Goal: Check status

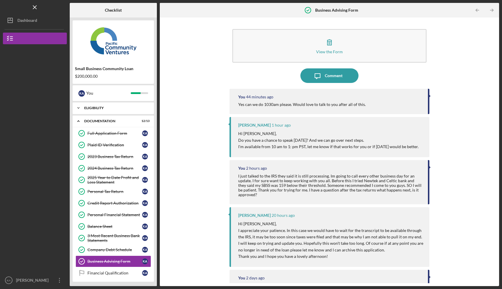
click at [94, 105] on div "Icon/Expander Eligibility 5 / 5" at bounding box center [113, 108] width 81 height 12
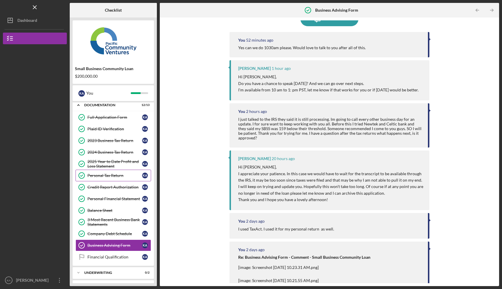
scroll to position [89, 0]
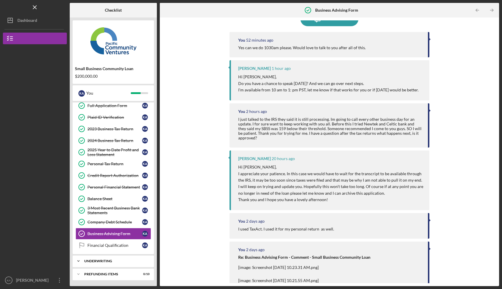
click at [105, 263] on div "Icon/Expander Underwriting 0 / 2" at bounding box center [113, 261] width 81 height 12
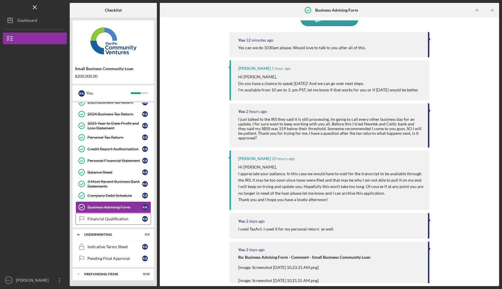
click at [116, 216] on div "Financial Qualification" at bounding box center [114, 218] width 55 height 5
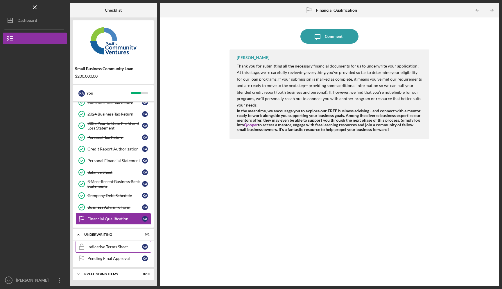
click at [111, 246] on div "Indicative Terms Sheet" at bounding box center [114, 246] width 55 height 5
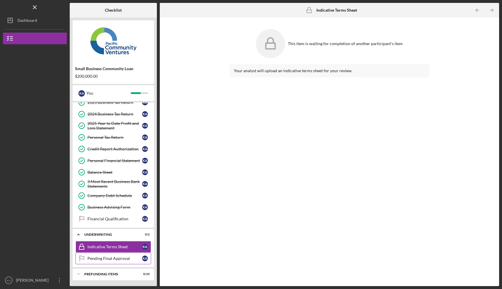
click at [121, 259] on div "Pending Final Approval" at bounding box center [114, 258] width 55 height 5
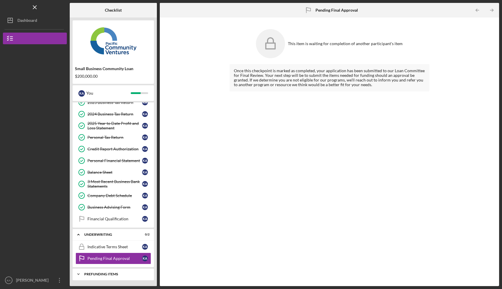
click at [105, 274] on div "Prefunding Items" at bounding box center [115, 273] width 62 height 3
